Goal: Task Accomplishment & Management: Manage account settings

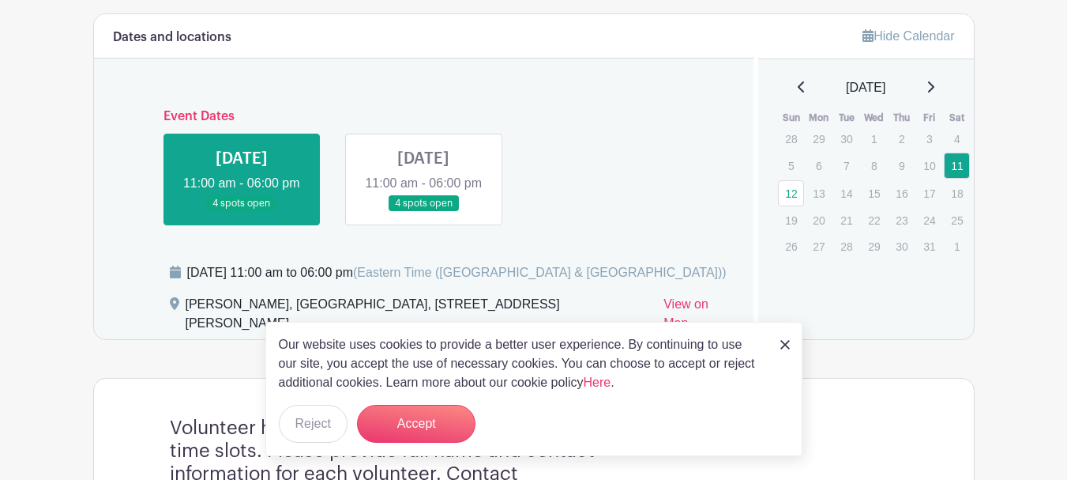
scroll to position [711, 0]
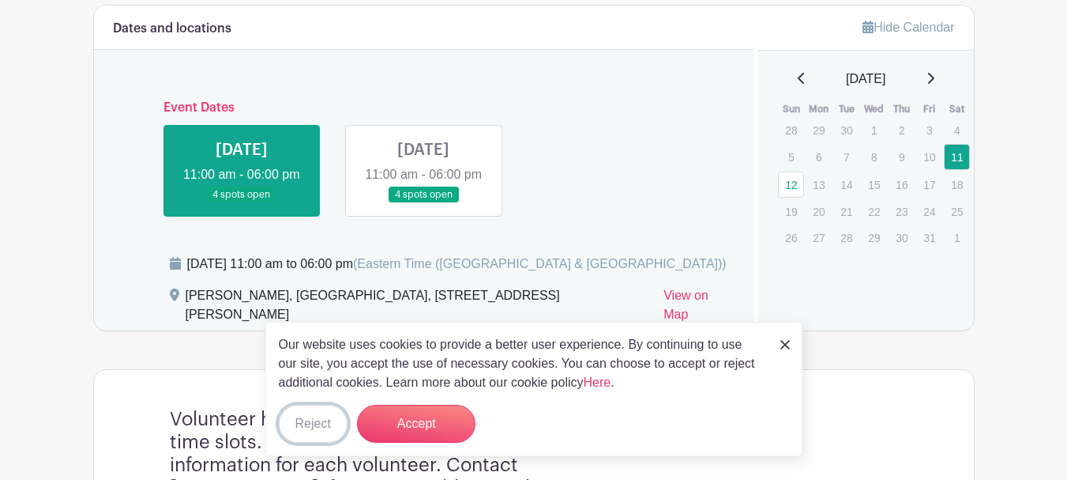
click at [321, 416] on button "Reject" at bounding box center [313, 423] width 69 height 38
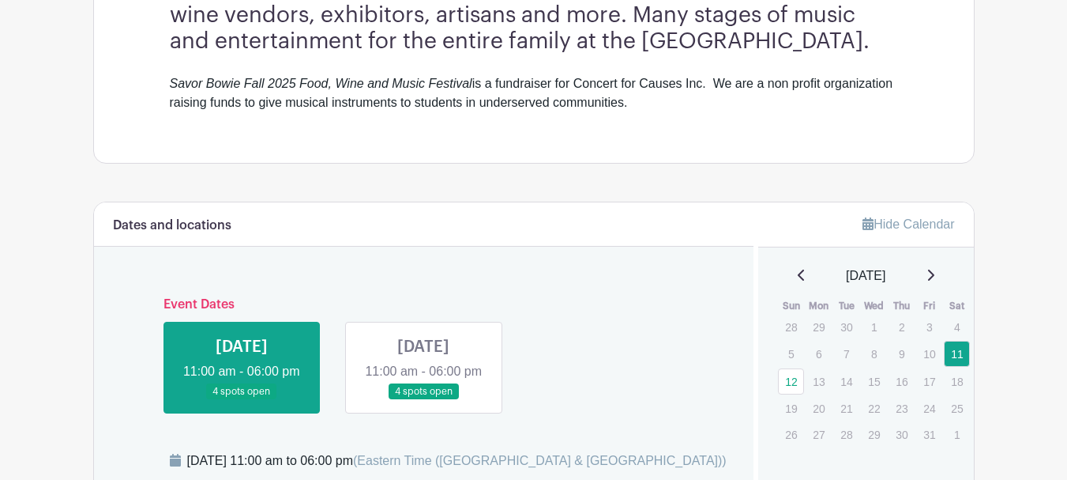
scroll to position [702, 0]
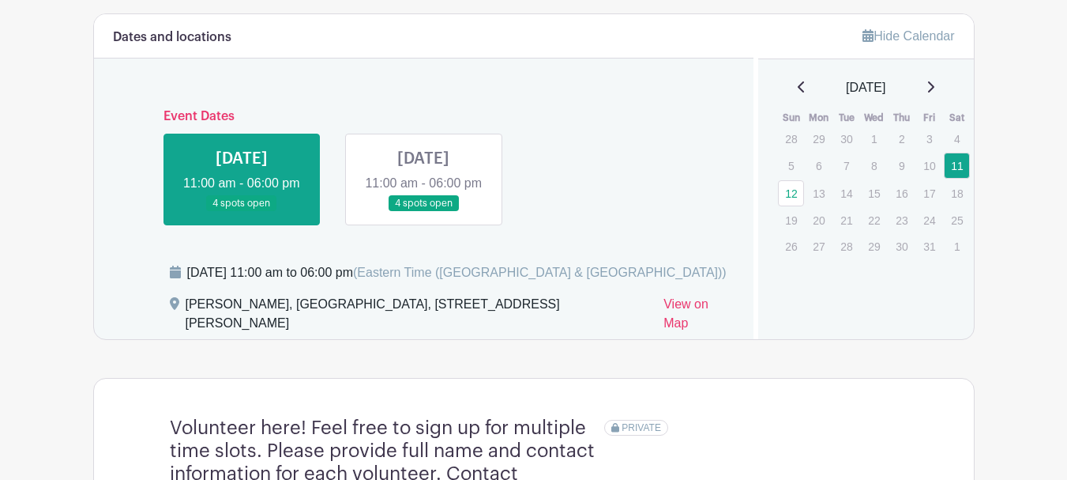
click at [423, 212] on link at bounding box center [423, 212] width 0 height 0
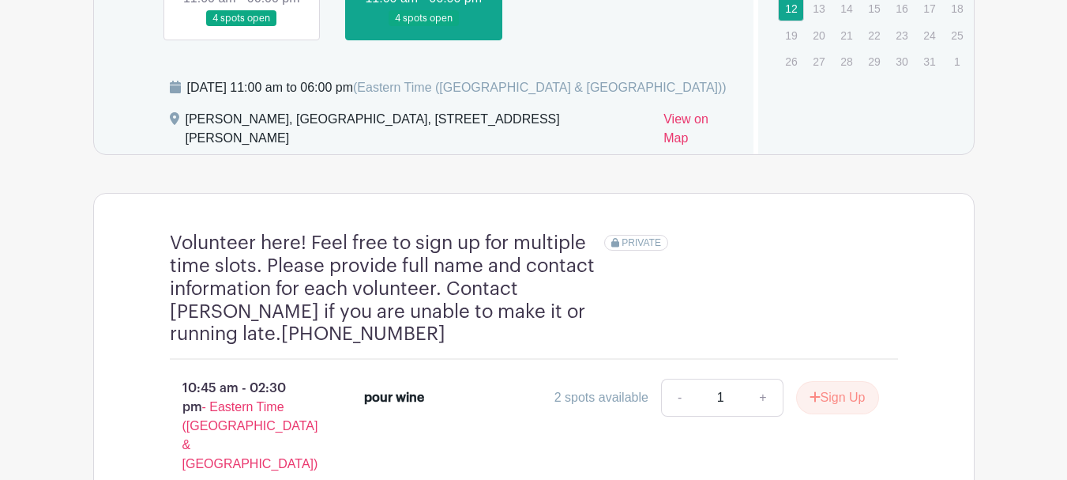
scroll to position [860, 0]
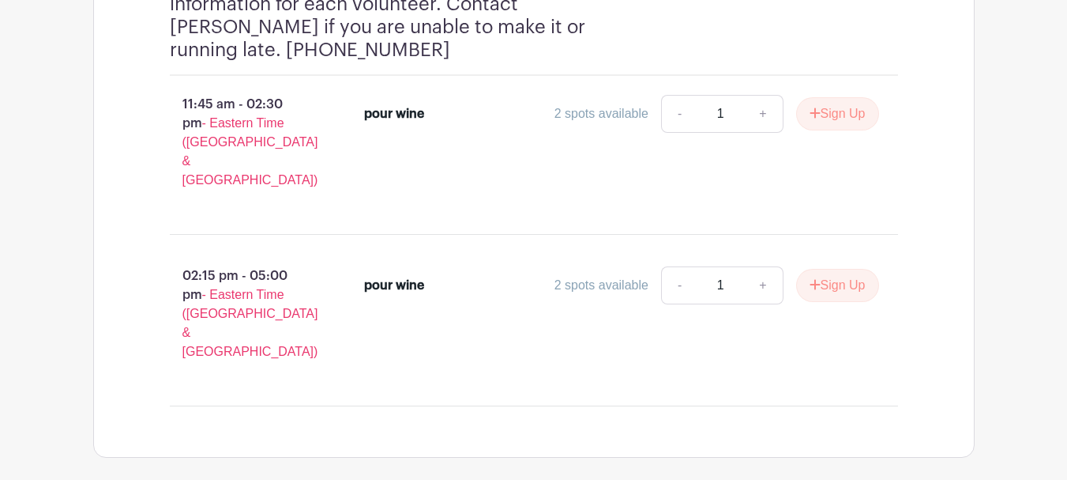
scroll to position [1086, 0]
click at [761, 265] on link "+" at bounding box center [763, 284] width 40 height 38
click at [667, 265] on link "-" at bounding box center [679, 284] width 36 height 38
type input "1"
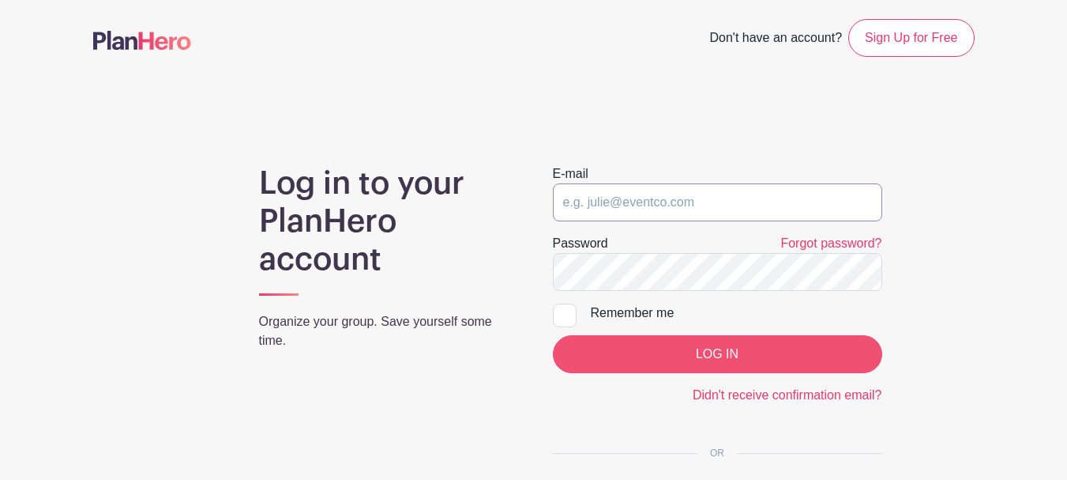
type input "[PERSON_NAME][EMAIL_ADDRESS][DOMAIN_NAME]"
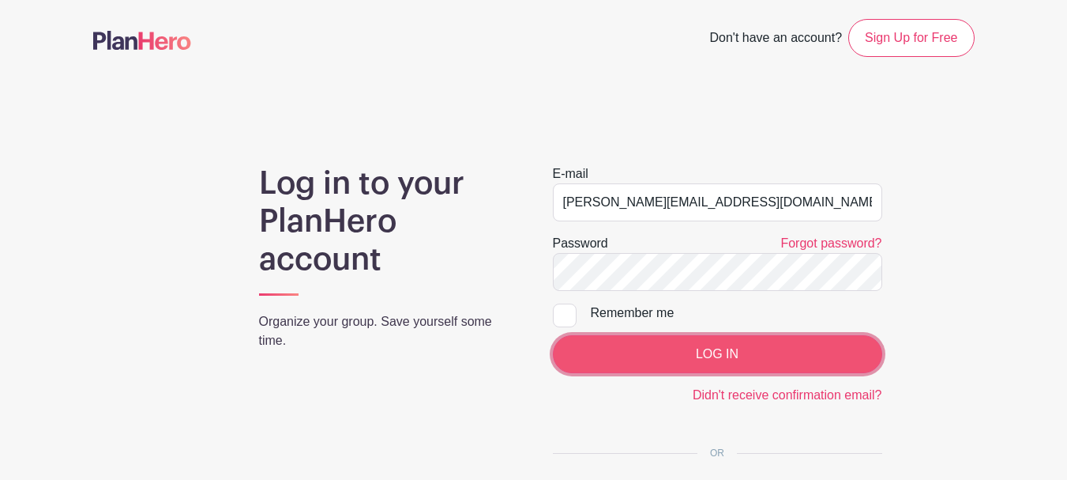
click at [673, 350] on input "LOG IN" at bounding box center [717, 354] width 329 height 38
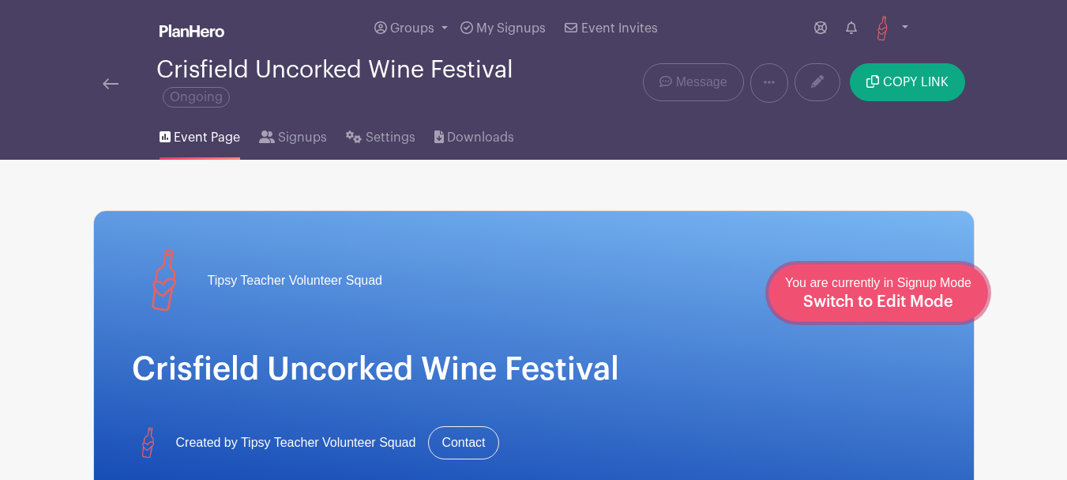
click at [911, 293] on div "You are currently in Signup Mode Switch to Edit Mode" at bounding box center [878, 292] width 186 height 39
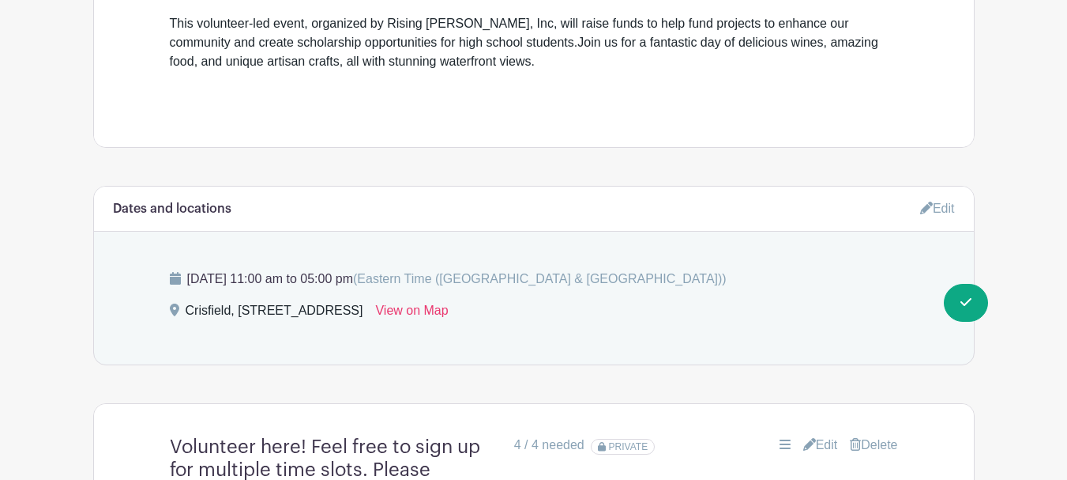
scroll to position [790, 0]
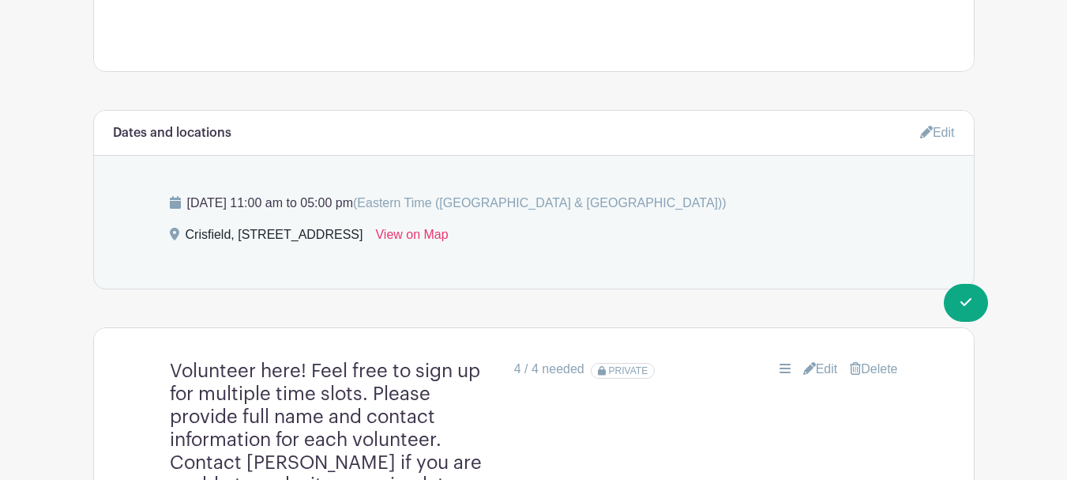
click at [935, 130] on link "Edit" at bounding box center [937, 132] width 35 height 26
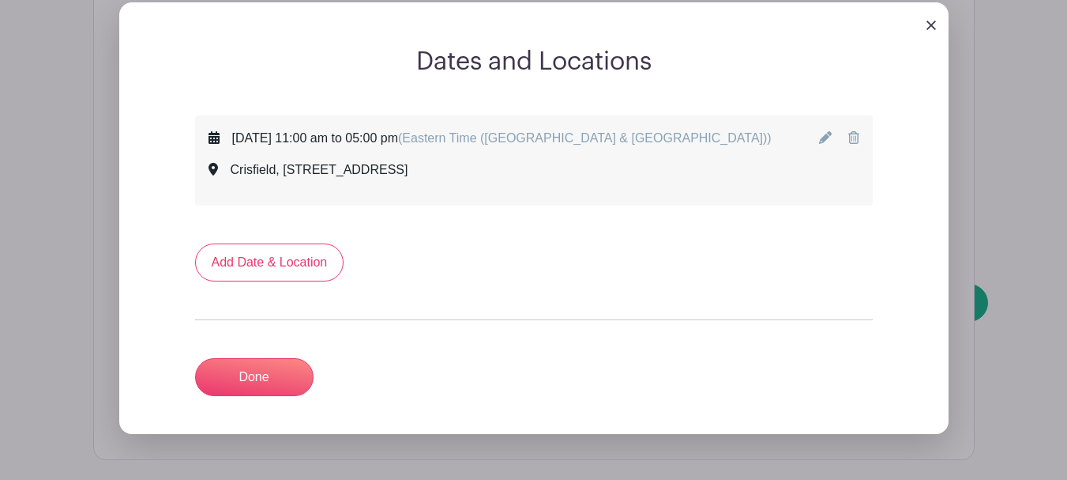
scroll to position [948, 0]
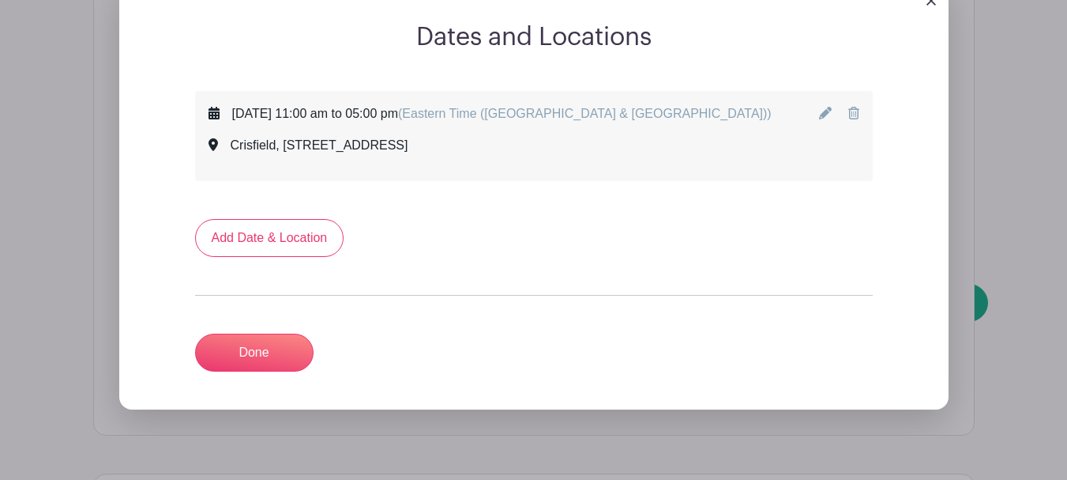
click at [826, 111] on icon at bounding box center [825, 113] width 13 height 13
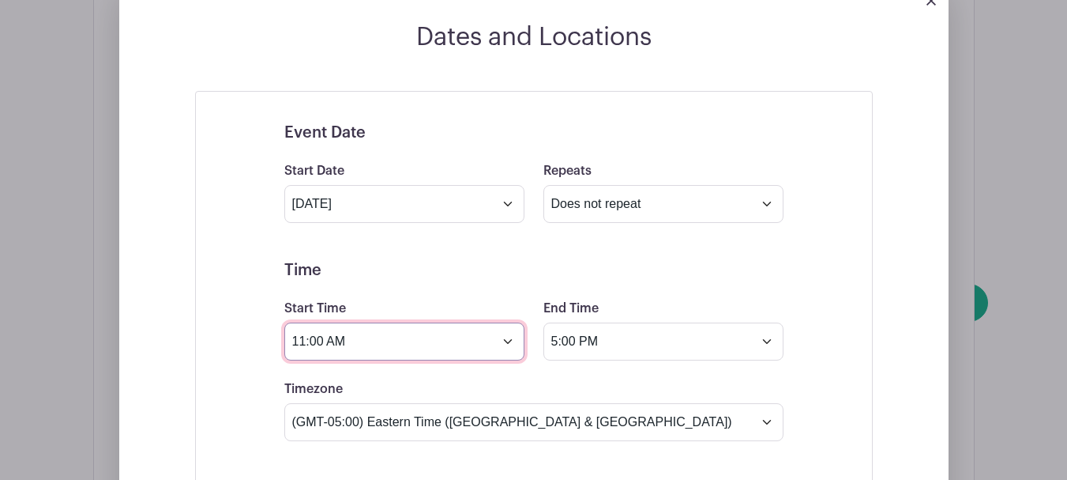
click at [506, 341] on input "11:00 AM" at bounding box center [404, 341] width 240 height 38
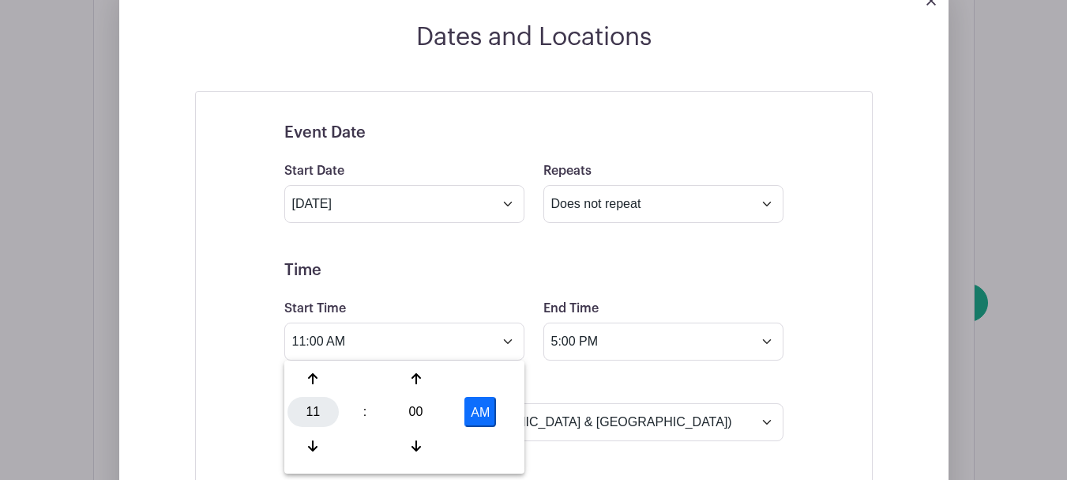
click at [310, 411] on div "11" at bounding box center [313, 412] width 51 height 30
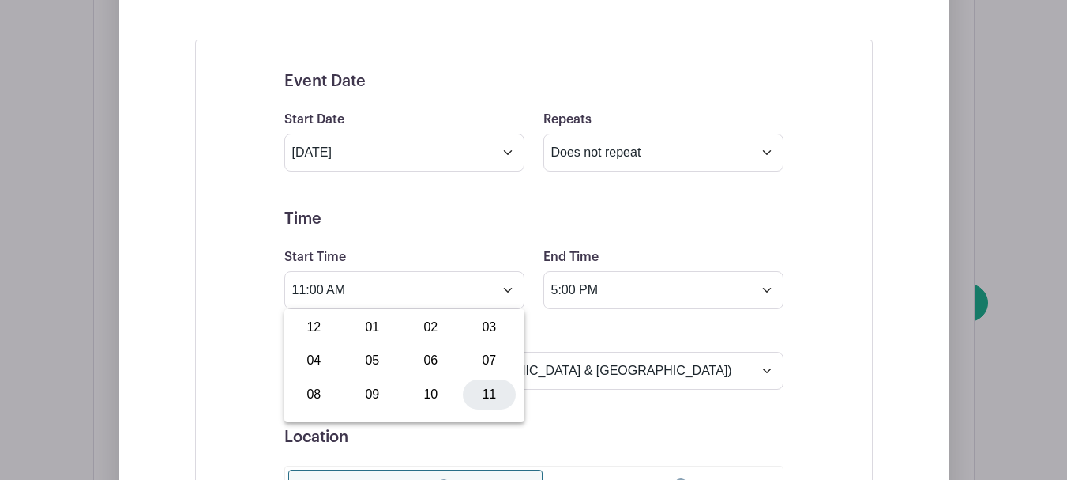
scroll to position [1027, 0]
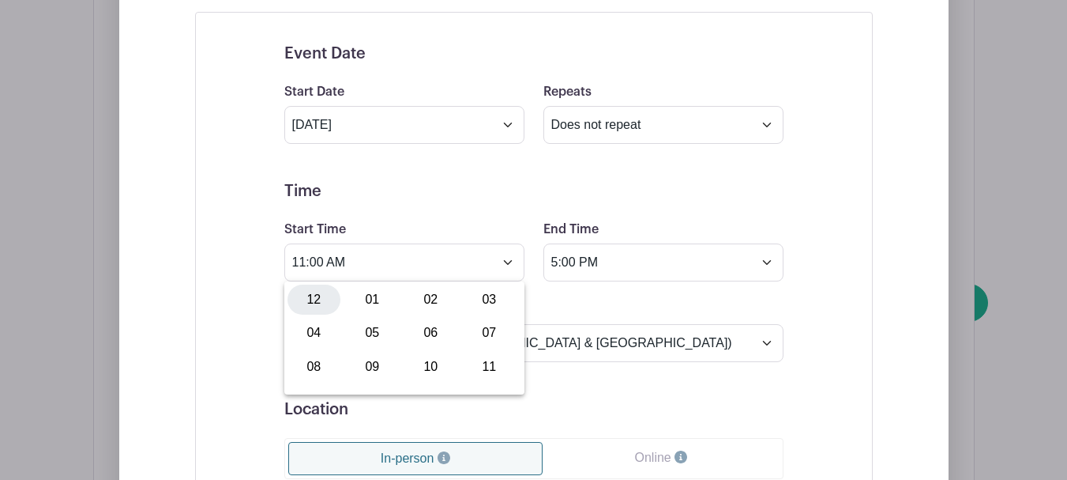
click at [329, 305] on div "12" at bounding box center [314, 299] width 53 height 30
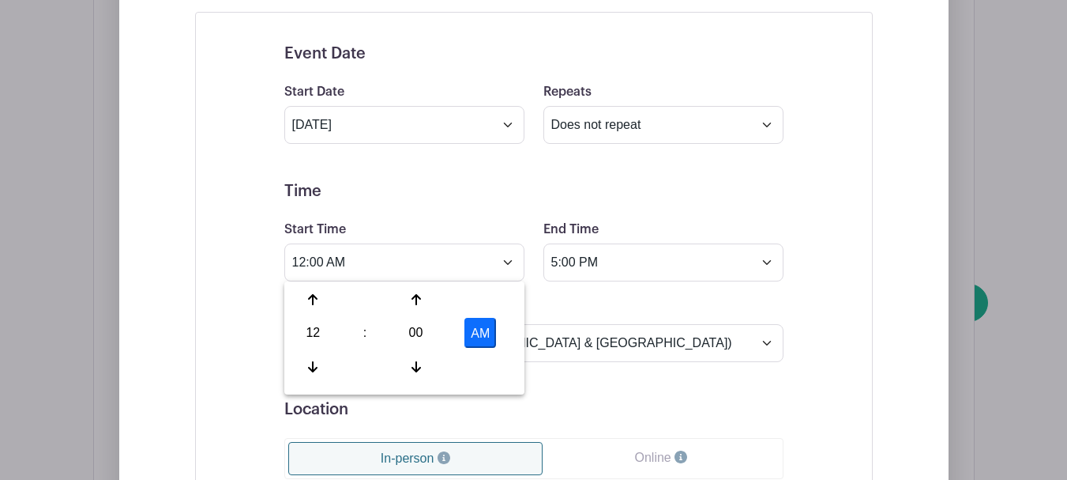
click at [475, 338] on button "AM" at bounding box center [481, 333] width 32 height 30
type input "12:00 PM"
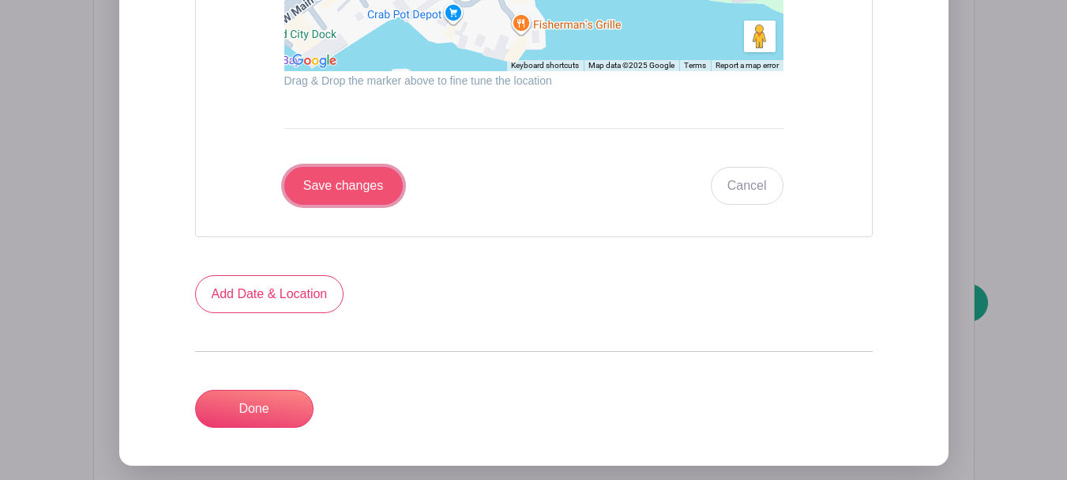
click at [375, 186] on input "Save changes" at bounding box center [343, 186] width 119 height 38
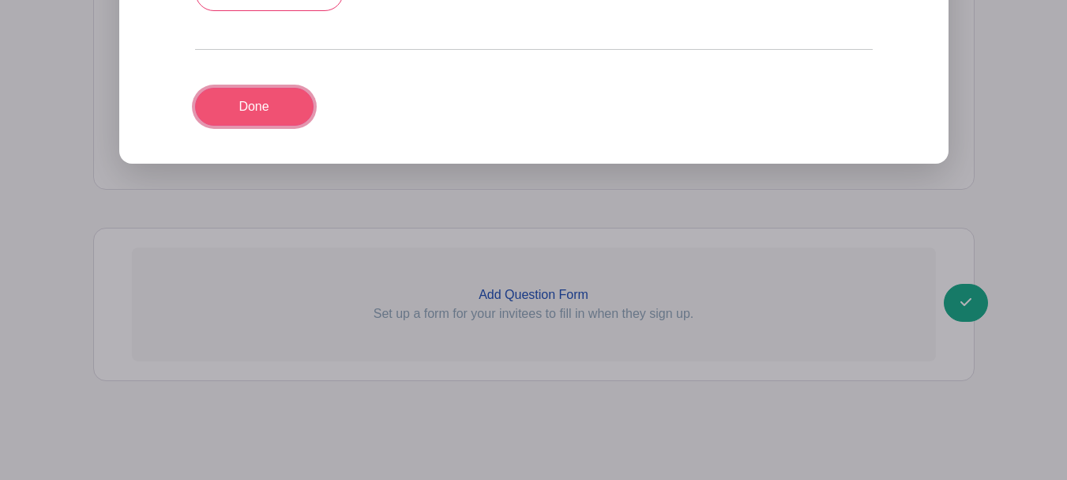
click at [258, 102] on link "Done" at bounding box center [254, 107] width 119 height 38
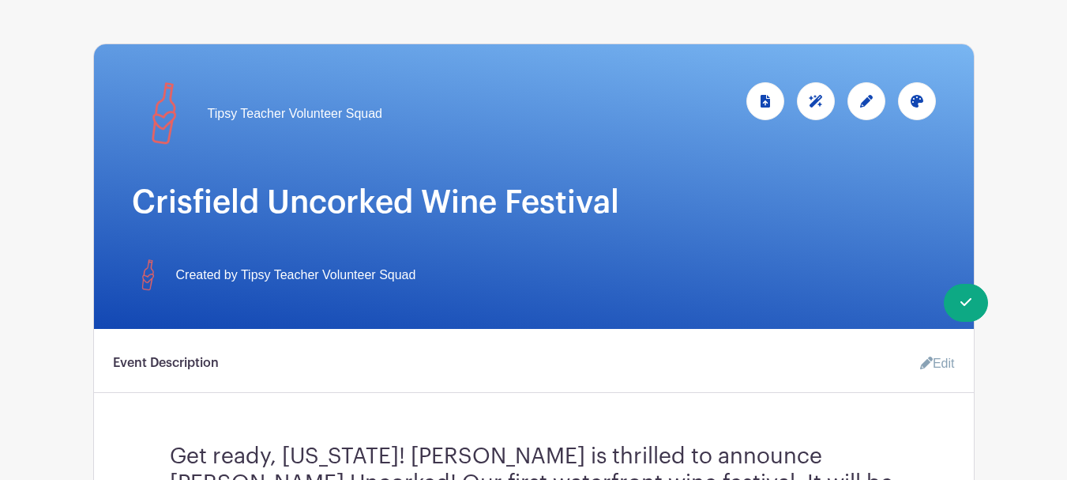
scroll to position [0, 0]
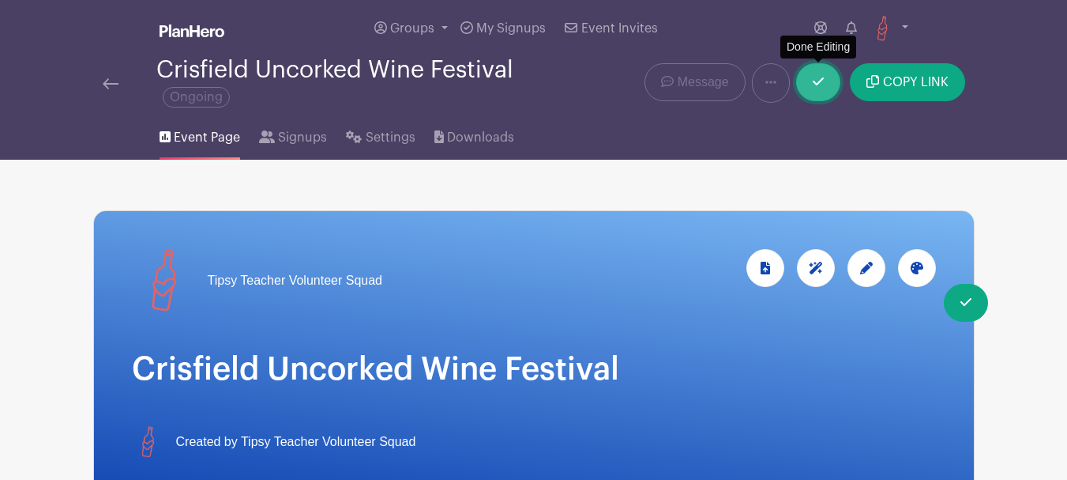
click at [829, 80] on link at bounding box center [818, 82] width 44 height 38
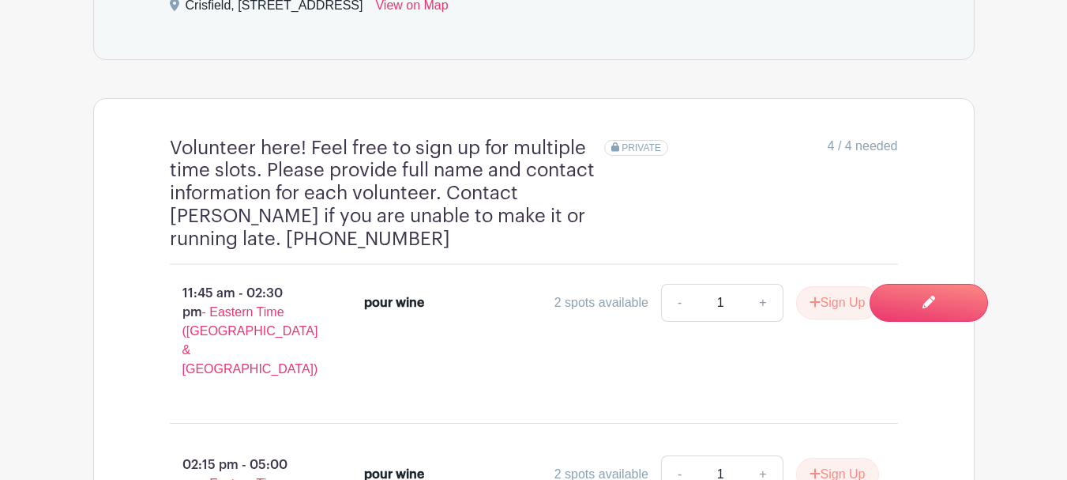
scroll to position [899, 0]
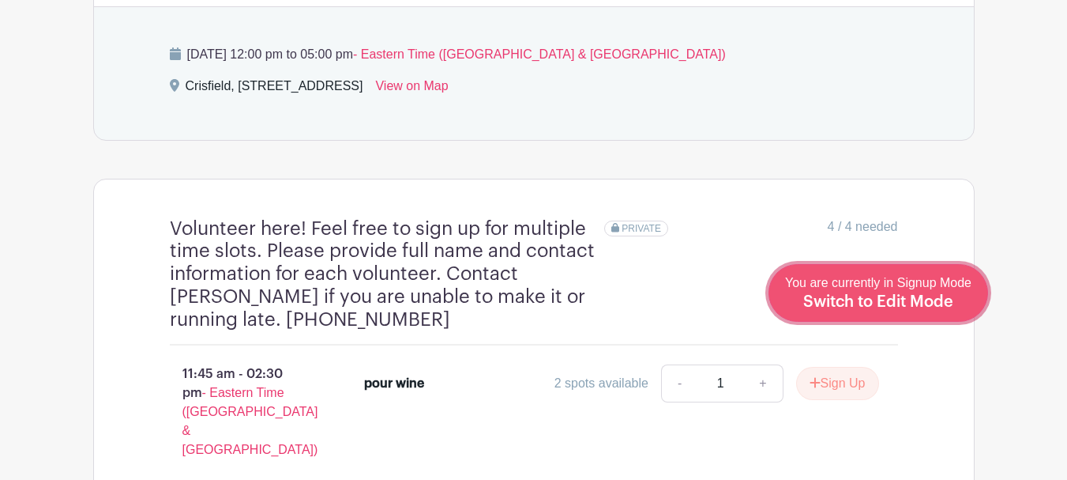
click at [928, 304] on span "Switch to Edit Mode" at bounding box center [878, 302] width 150 height 16
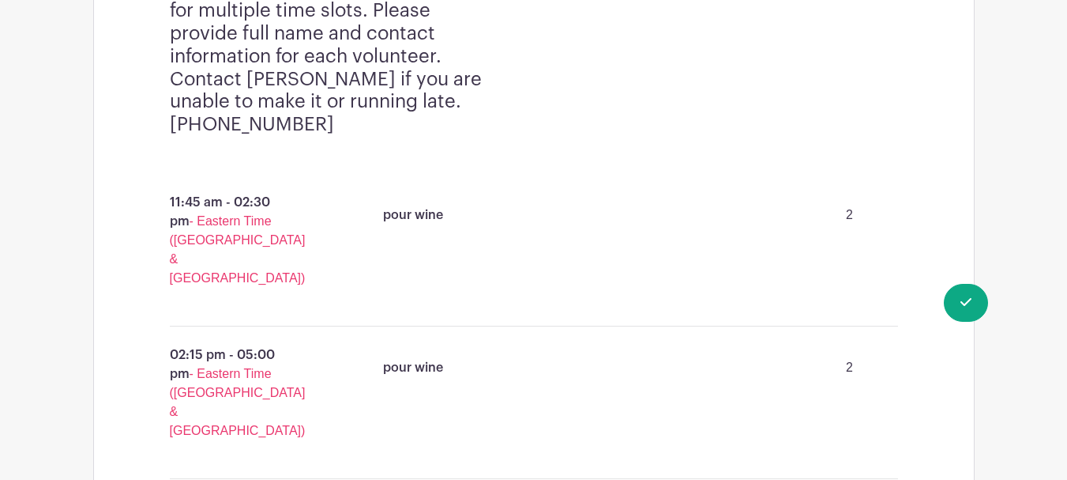
scroll to position [1264, 0]
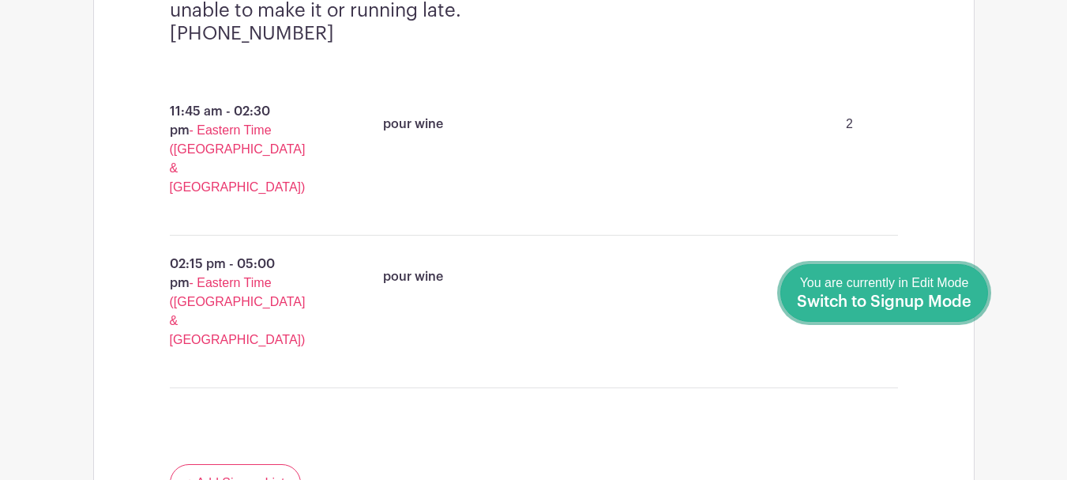
click at [971, 303] on span "Switch to Signup Mode" at bounding box center [884, 302] width 175 height 16
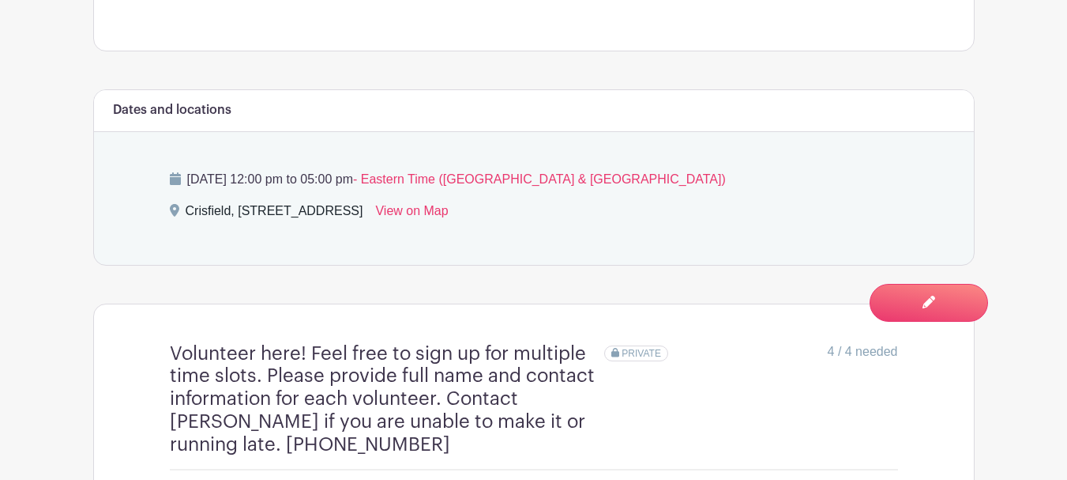
scroll to position [616, 0]
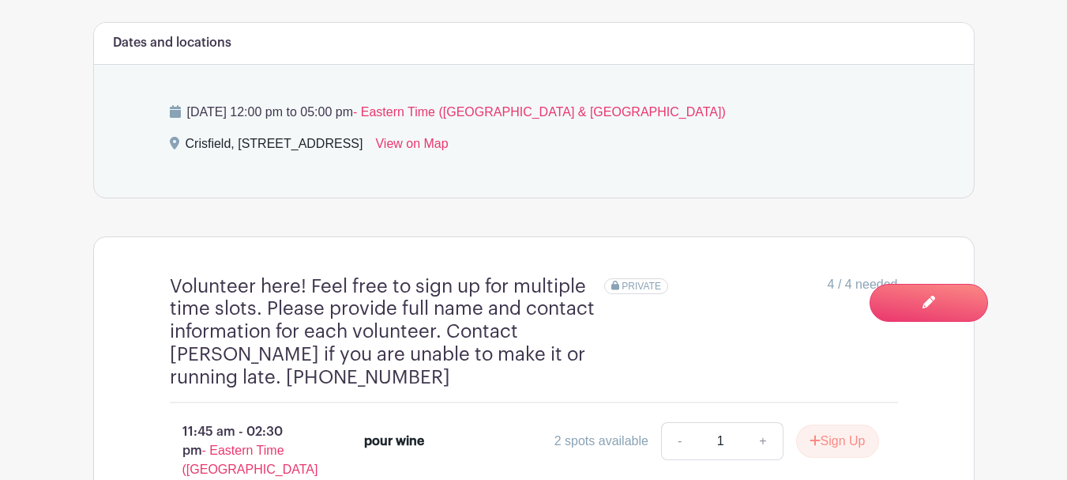
scroll to position [869, 0]
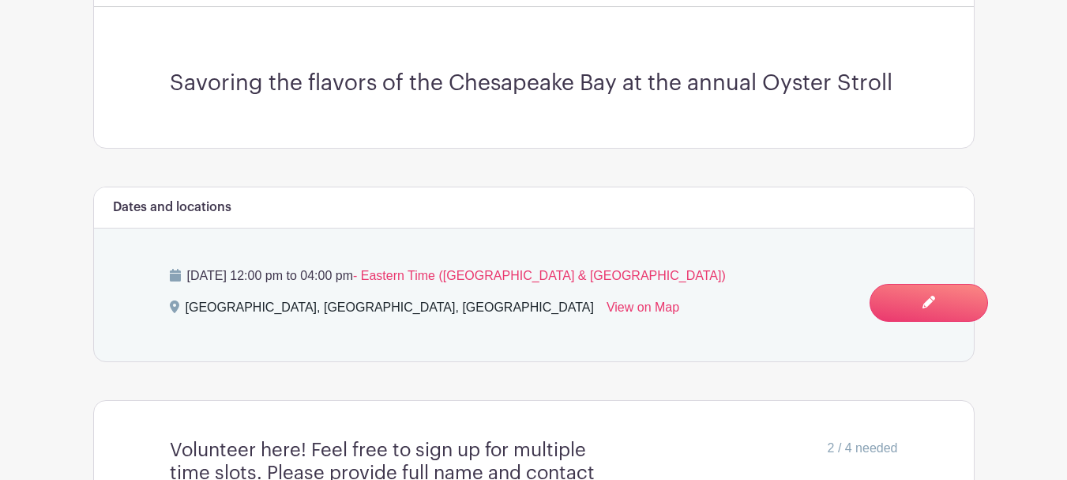
scroll to position [451, 0]
